Goal: Transaction & Acquisition: Purchase product/service

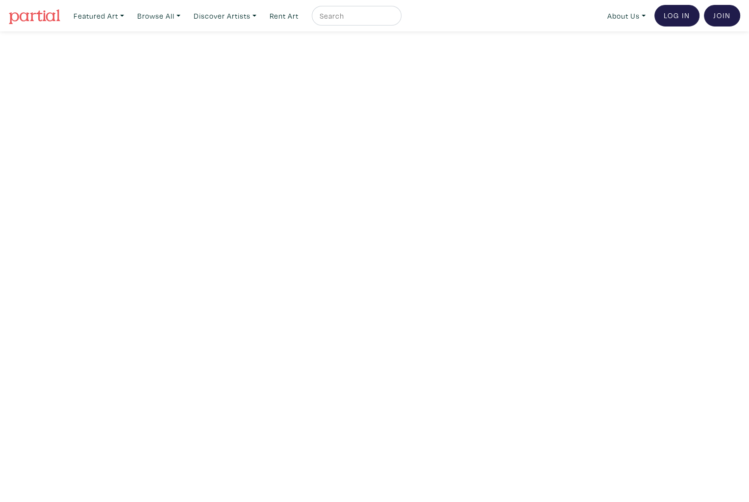
click at [340, 17] on input "text" at bounding box center [356, 16] width 74 height 12
type input "saruye"
click at [394, 19] on button "submit" at bounding box center [394, 19] width 0 height 0
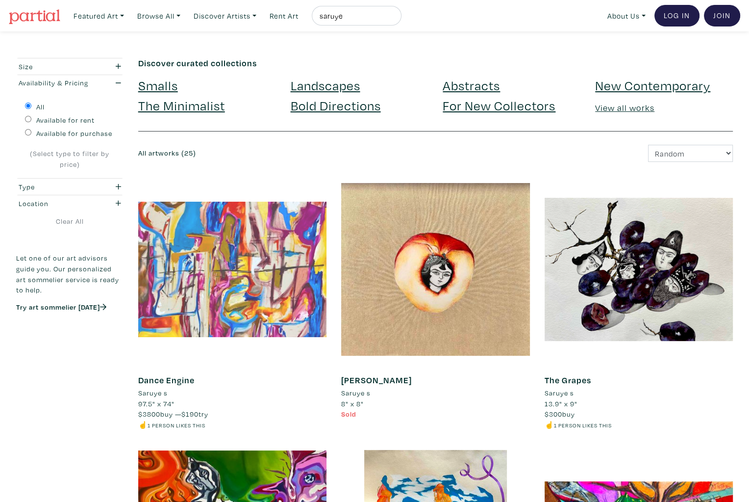
scroll to position [63, 0]
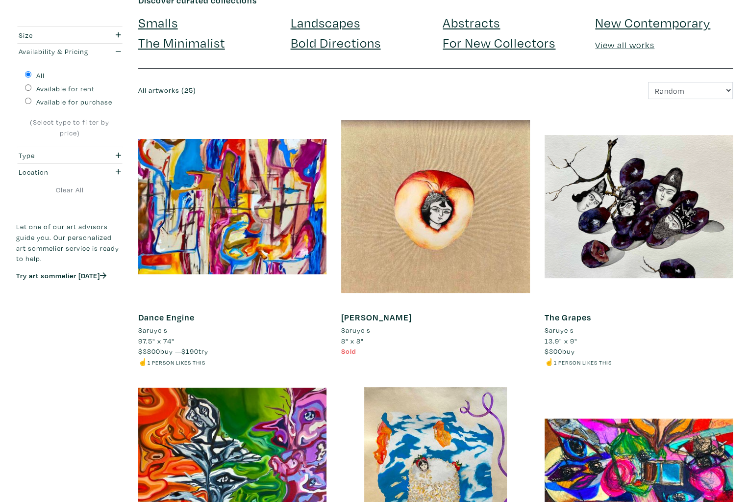
click at [153, 329] on li "Saruye s" at bounding box center [152, 330] width 29 height 11
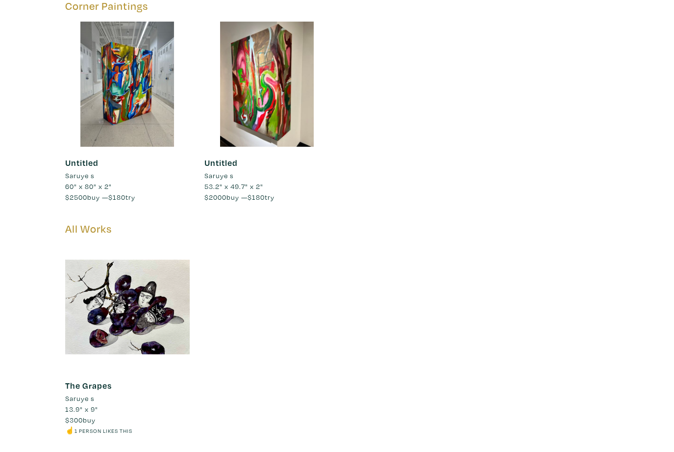
scroll to position [2174, 0]
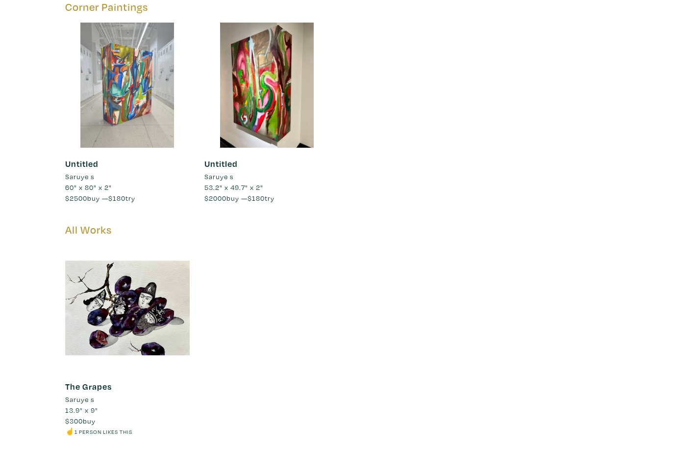
click at [144, 81] on div at bounding box center [127, 85] width 125 height 125
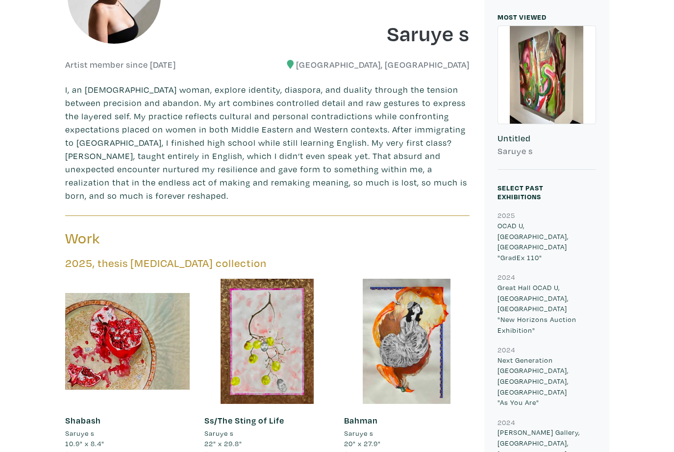
scroll to position [0, 0]
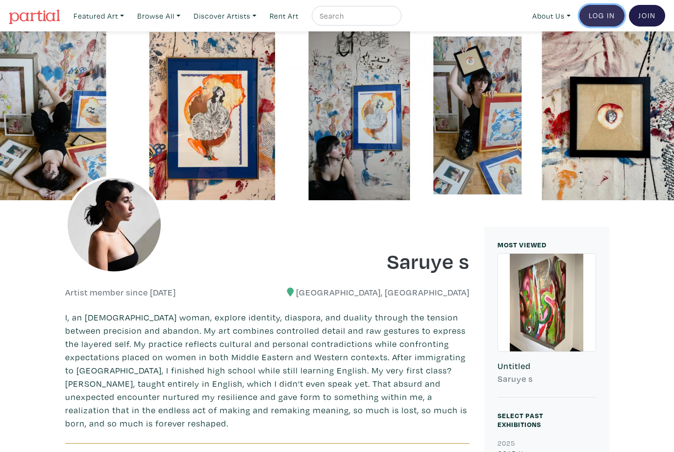
click at [600, 12] on link "Log In" at bounding box center [602, 16] width 45 height 22
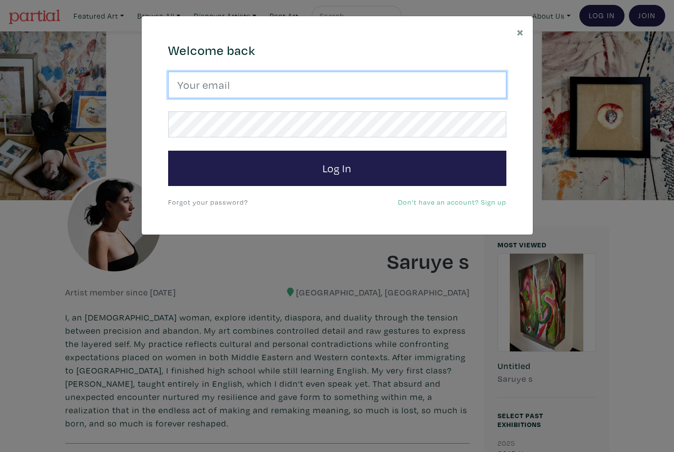
click at [207, 89] on input "email" at bounding box center [337, 85] width 338 height 26
paste input "valiniechowbay@gmail.com"
type input "valiniechowbay@gmail.com"
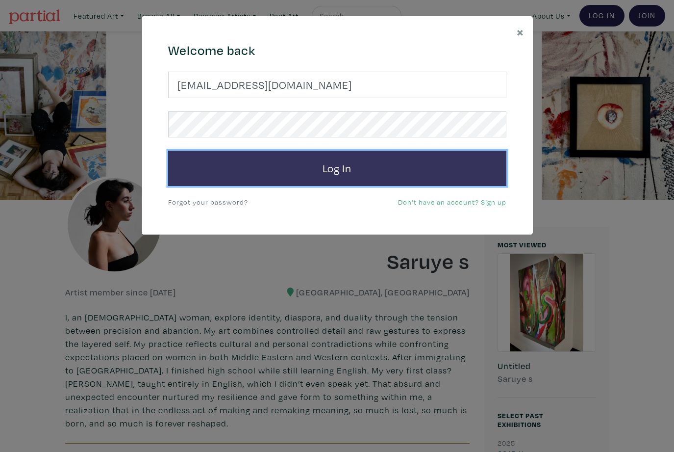
click at [276, 184] on button "Log In" at bounding box center [337, 168] width 338 height 35
click at [293, 176] on button "Log In" at bounding box center [337, 168] width 338 height 35
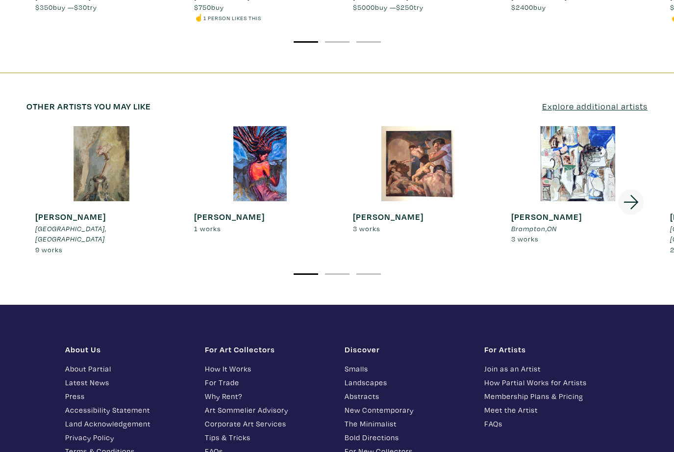
scroll to position [1791, 0]
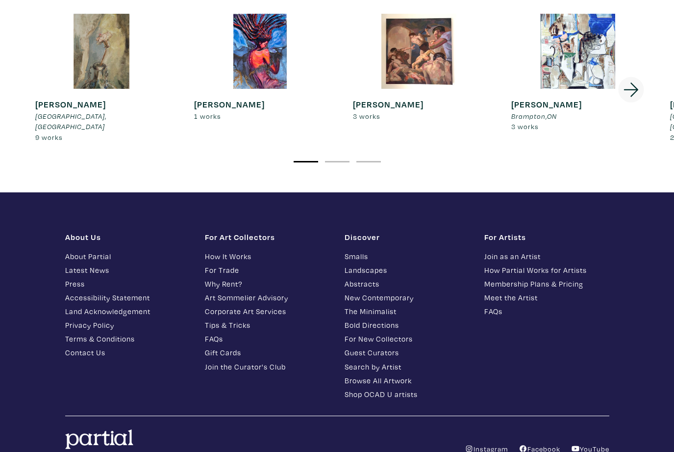
click at [238, 292] on link "Art Sommelier Advisory" at bounding box center [267, 297] width 125 height 11
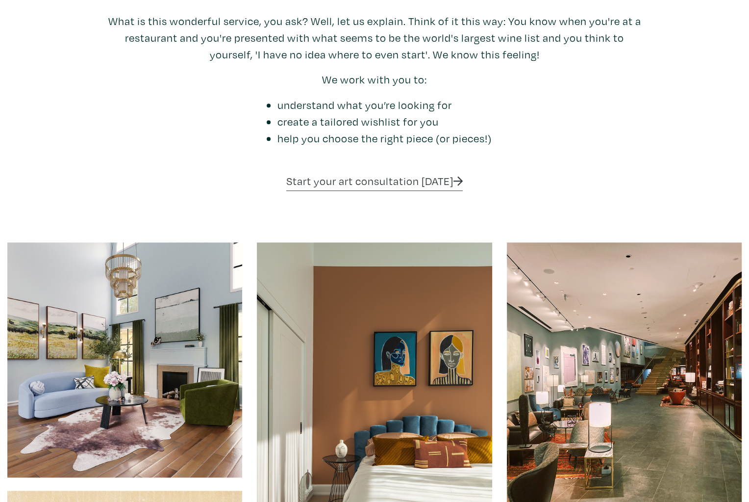
scroll to position [628, 0]
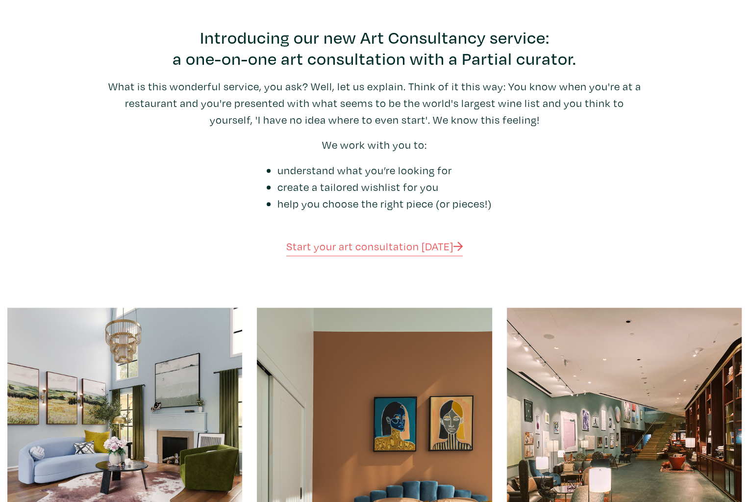
click at [381, 251] on link "Start your art consultation today" at bounding box center [374, 247] width 177 height 17
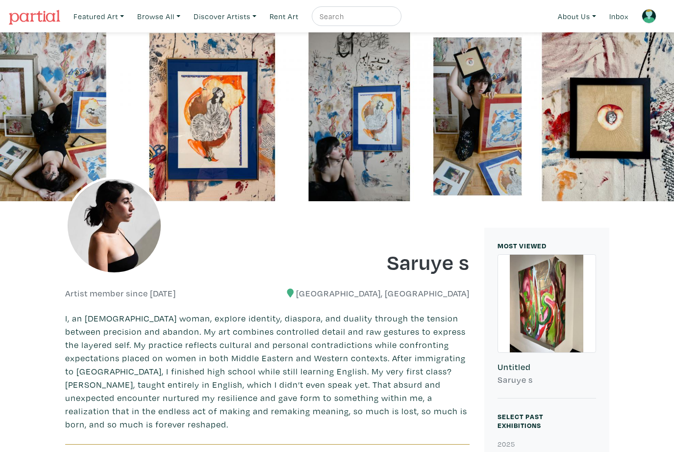
click at [646, 15] on img at bounding box center [649, 16] width 15 height 15
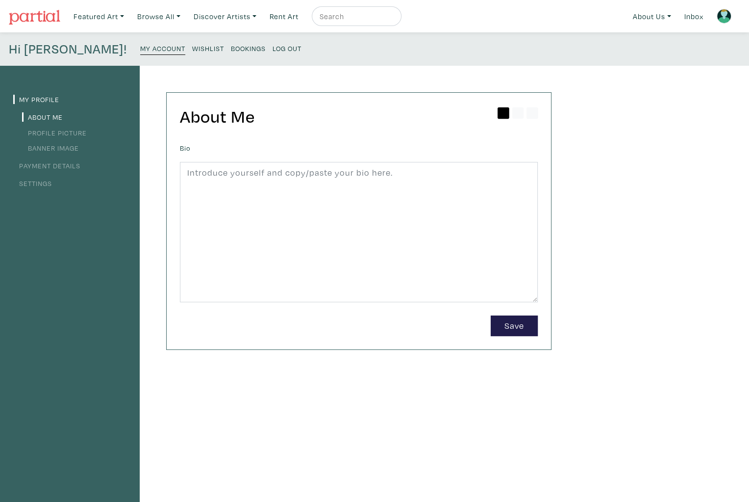
click at [192, 48] on small "Wishlist" at bounding box center [208, 48] width 32 height 9
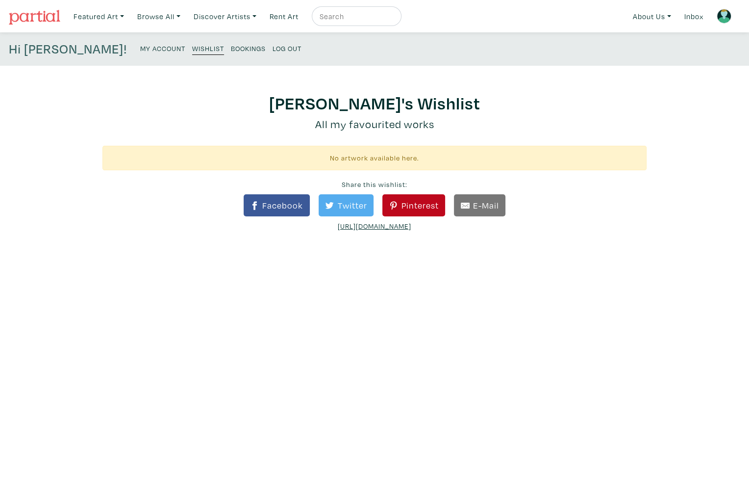
click at [140, 46] on small "My Account" at bounding box center [162, 48] width 45 height 9
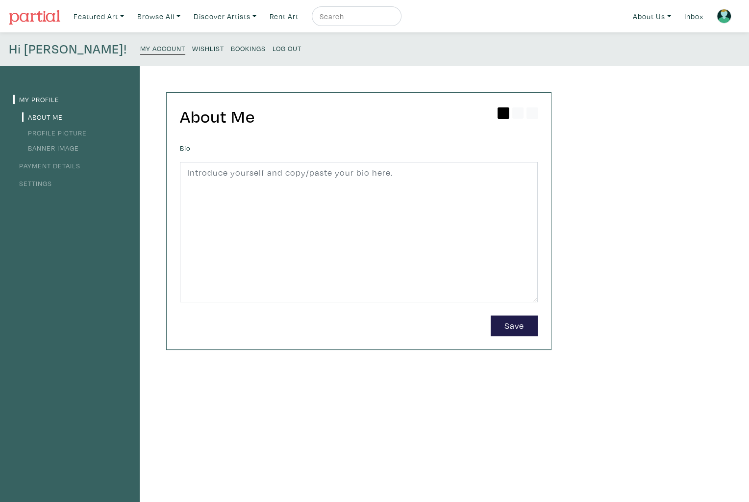
click at [231, 51] on small "Bookings" at bounding box center [248, 48] width 35 height 9
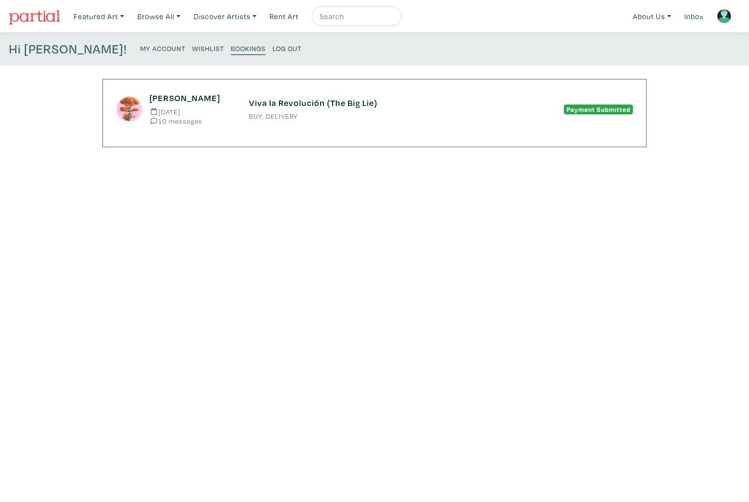
click at [140, 48] on small "My Account" at bounding box center [162, 48] width 45 height 9
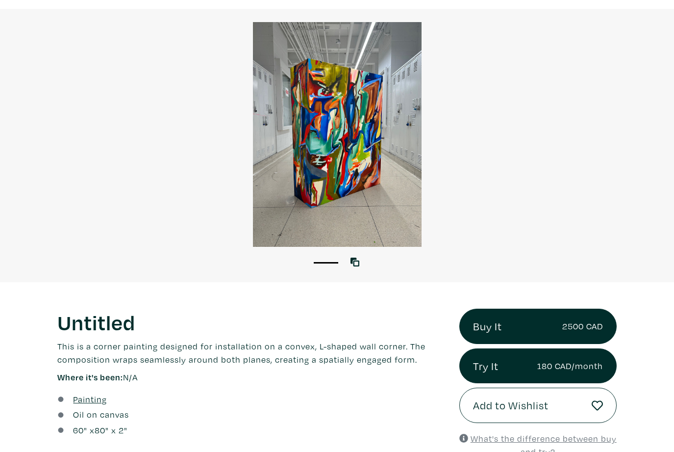
scroll to position [87, 0]
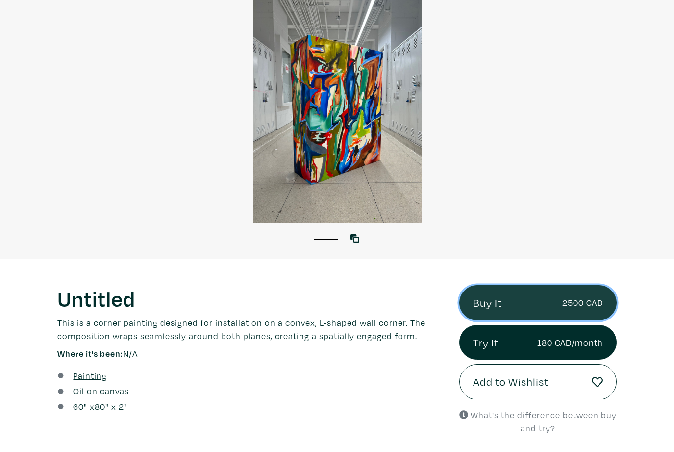
click at [519, 299] on link "Buy It 2500 CAD" at bounding box center [537, 302] width 157 height 35
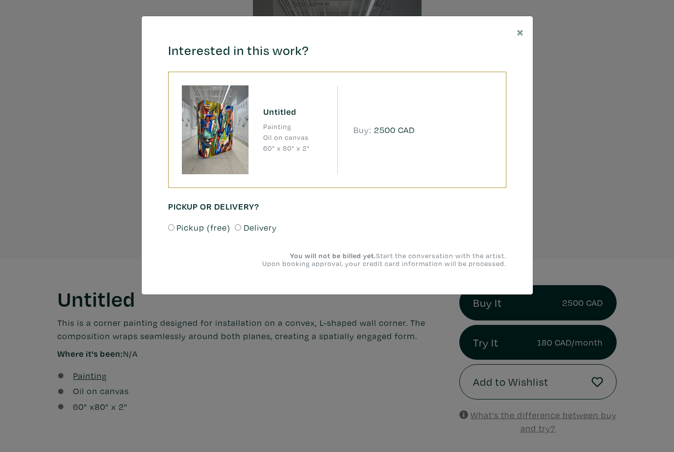
click at [209, 229] on span "Pickup (free)" at bounding box center [204, 227] width 54 height 13
click at [175, 229] on input "Pickup (free)" at bounding box center [171, 227] width 6 height 6
radio input "true"
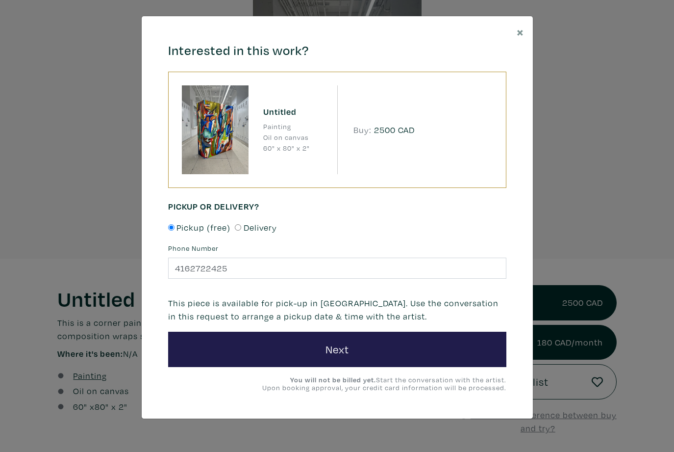
click at [238, 225] on input "Delivery" at bounding box center [238, 227] width 6 height 6
radio input "true"
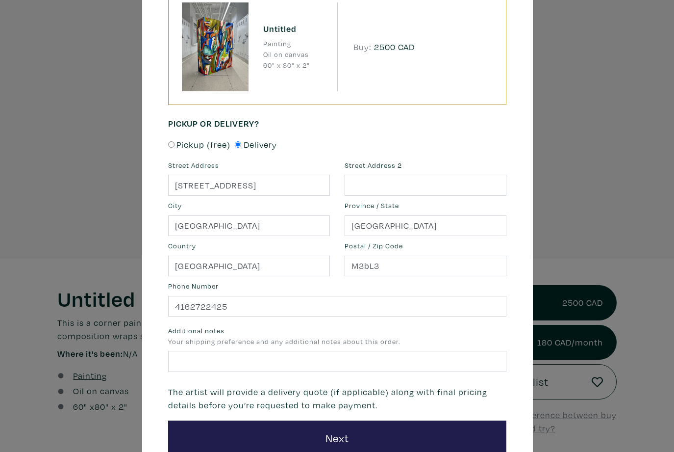
scroll to position [154, 0]
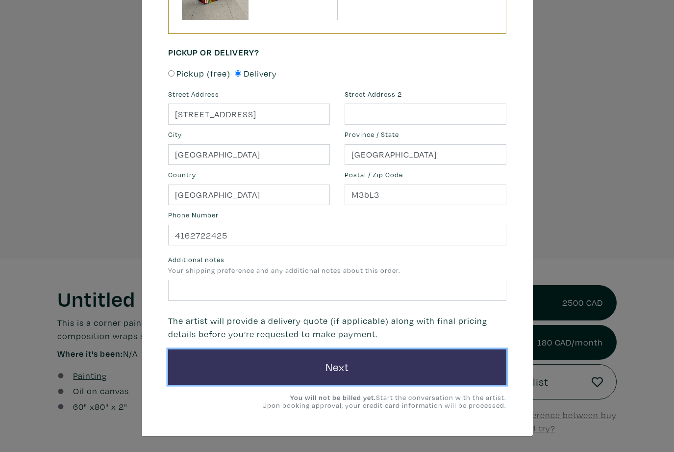
click at [364, 363] on button "Next" at bounding box center [337, 366] width 338 height 35
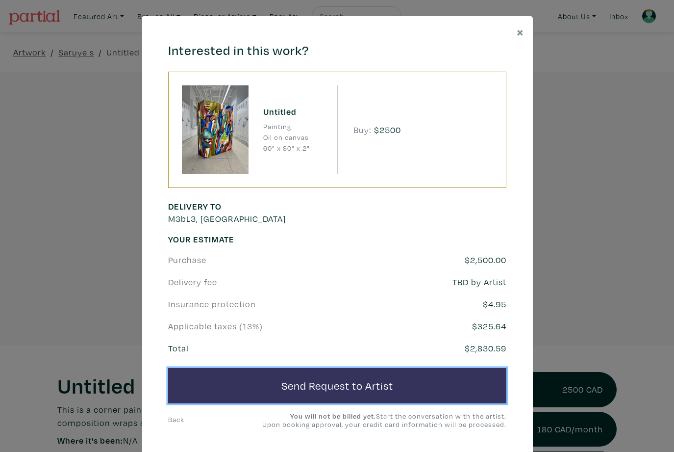
click at [359, 379] on button "Send Request to Artist" at bounding box center [337, 385] width 338 height 35
